Goal: Transaction & Acquisition: Subscribe to service/newsletter

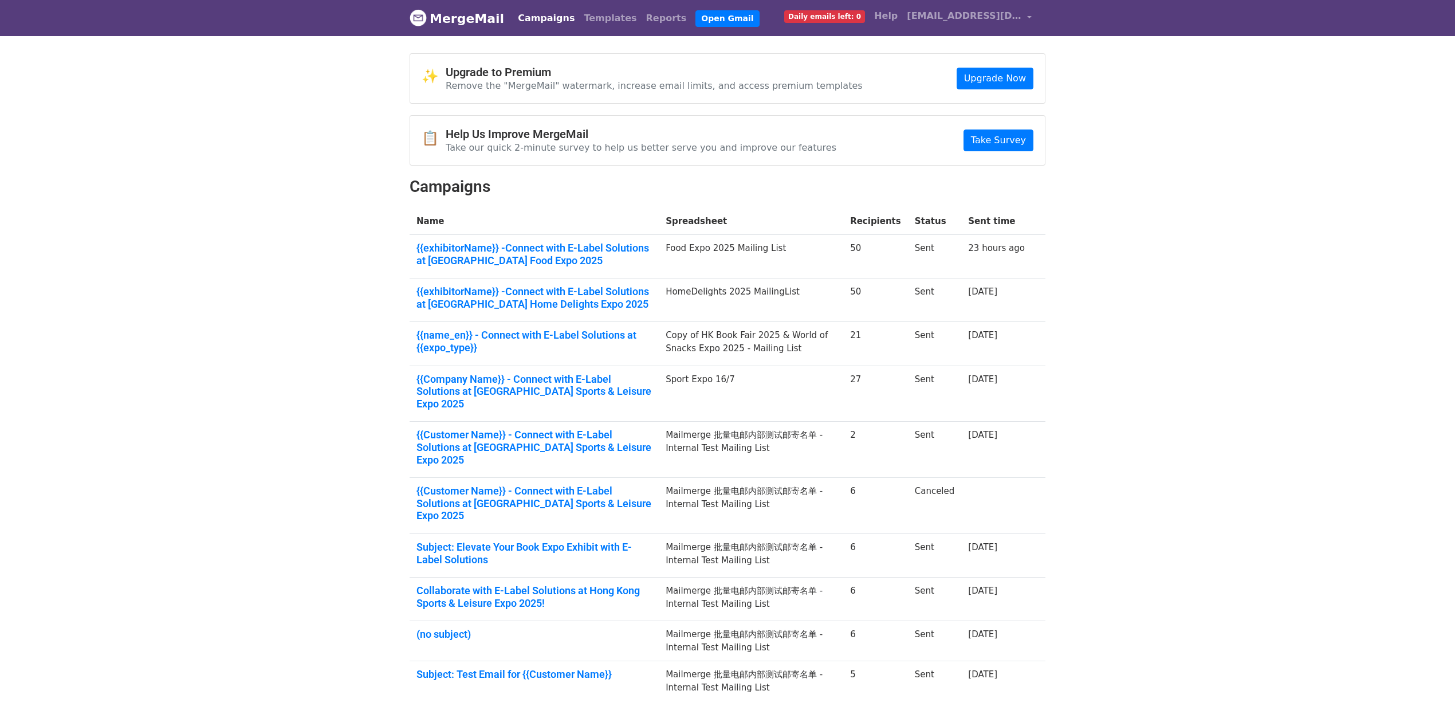
click at [865, 21] on span "Daily emails left: 0" at bounding box center [824, 16] width 81 height 13
